Goal: Navigation & Orientation: Find specific page/section

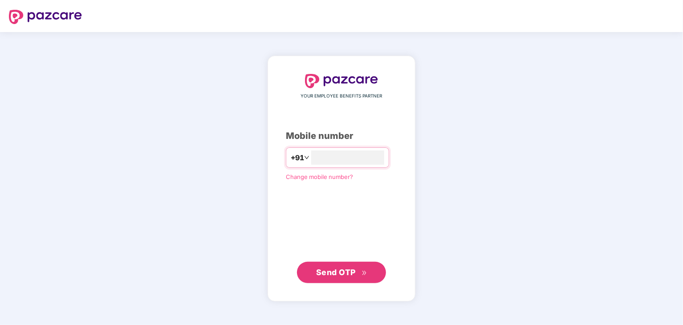
type input "**********"
click at [328, 268] on span "Send OTP" at bounding box center [336, 272] width 40 height 9
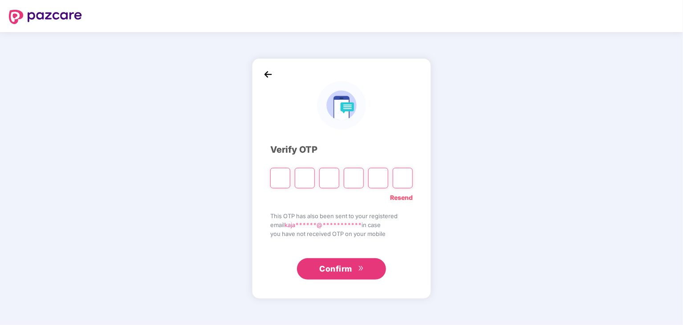
type input "*"
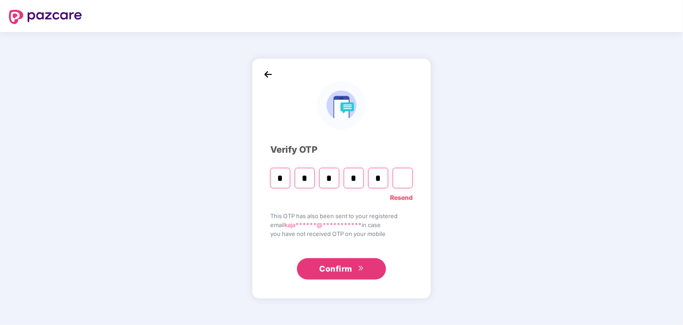
type input "*"
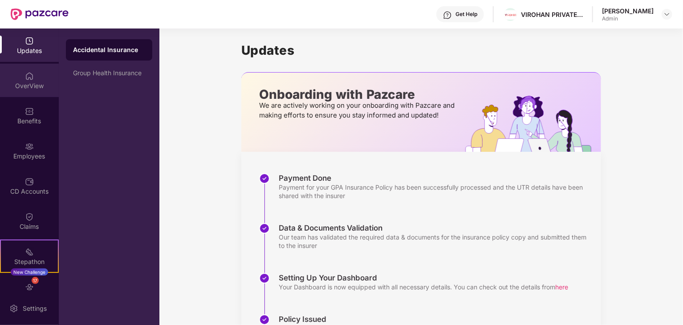
click at [27, 88] on div "OverView" at bounding box center [29, 85] width 59 height 9
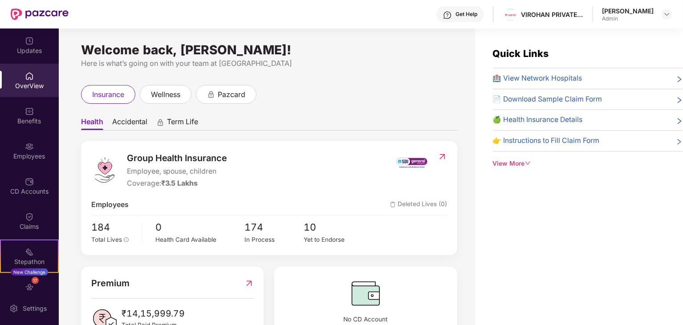
click at [30, 112] on img at bounding box center [29, 111] width 9 height 9
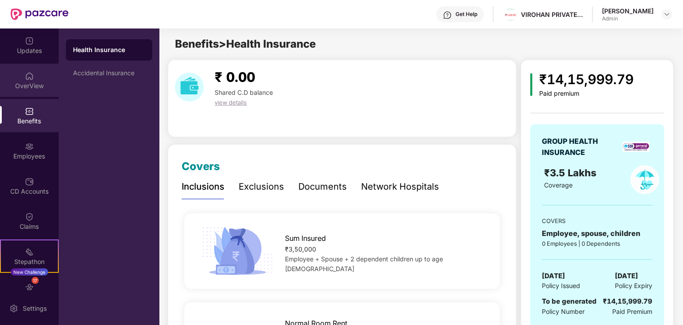
click at [31, 82] on div "OverView" at bounding box center [29, 85] width 59 height 9
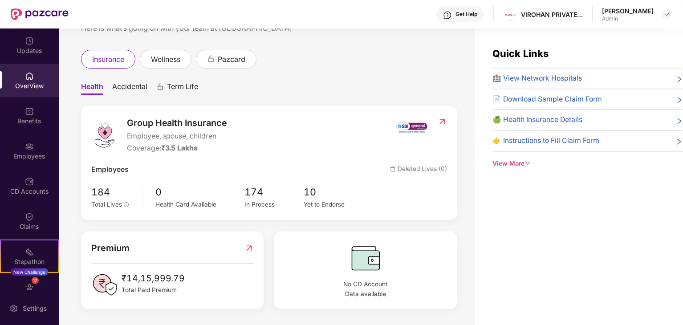
scroll to position [35, 0]
click at [512, 166] on div "View More" at bounding box center [588, 164] width 190 height 10
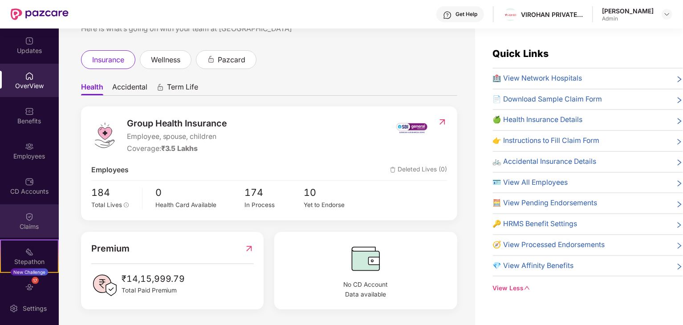
click at [25, 215] on img at bounding box center [29, 216] width 9 height 9
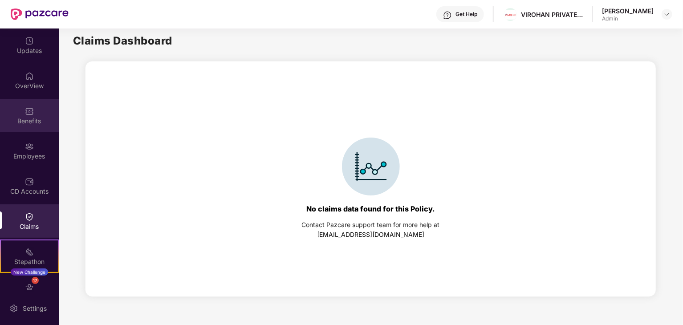
click at [28, 106] on div at bounding box center [29, 110] width 9 height 9
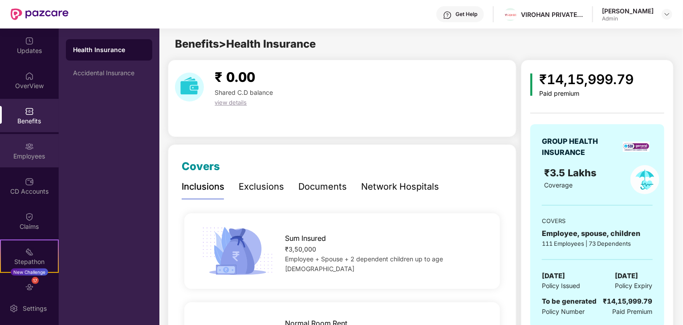
click at [35, 148] on div "Employees" at bounding box center [29, 150] width 59 height 33
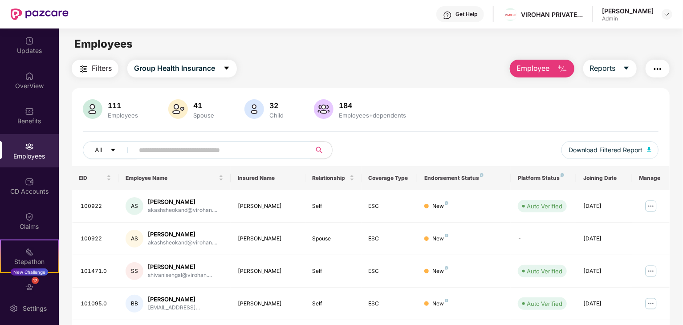
click at [660, 61] on button "button" at bounding box center [658, 69] width 24 height 18
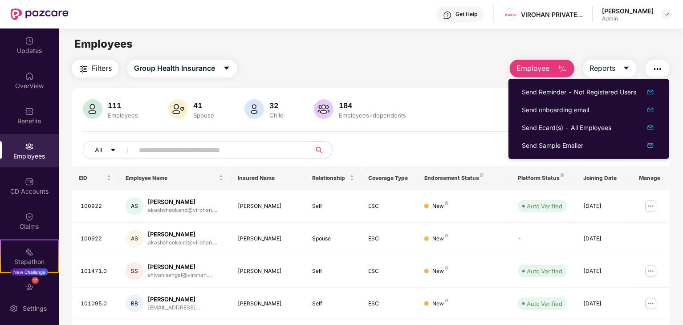
click at [457, 81] on div "Filters Group Health Insurance Employee Reports 111 Employees 41 Spouse 32 Chil…" at bounding box center [371, 307] width 598 height 495
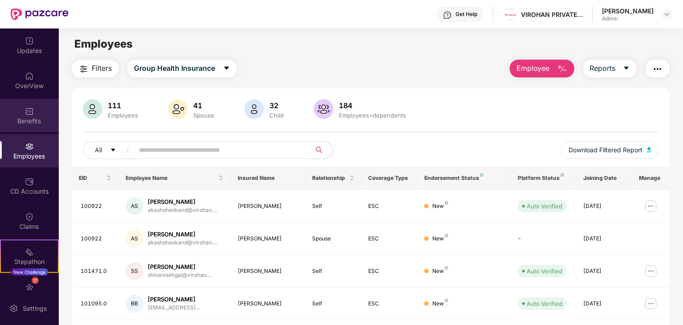
click at [26, 110] on img at bounding box center [29, 111] width 9 height 9
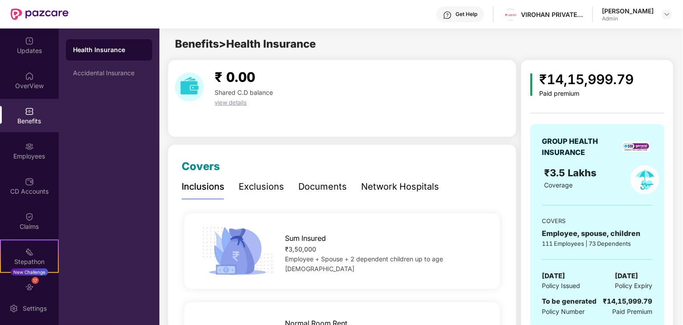
click at [387, 185] on div "Network Hospitals" at bounding box center [400, 187] width 78 height 14
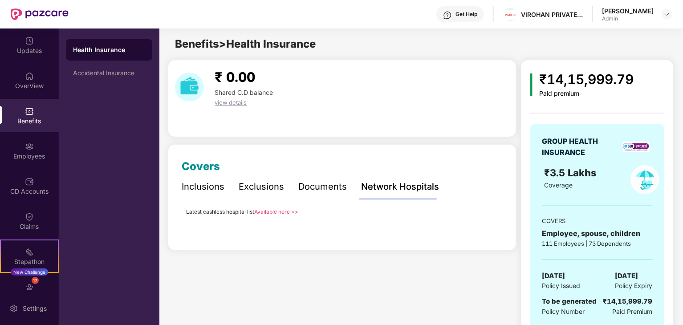
scroll to position [21, 0]
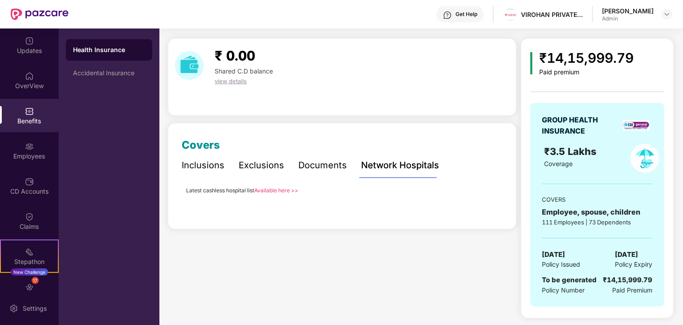
click at [275, 189] on link "Available here >>" at bounding box center [276, 190] width 44 height 7
